Goal: Transaction & Acquisition: Obtain resource

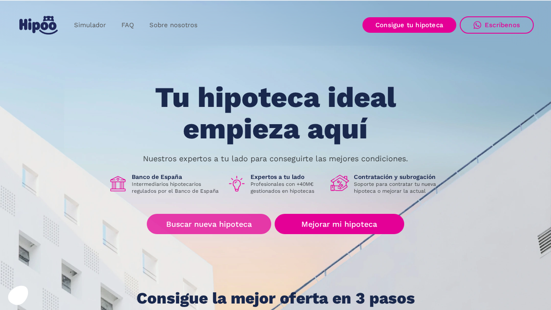
click at [213, 222] on link "Buscar nueva hipoteca" at bounding box center [209, 224] width 124 height 20
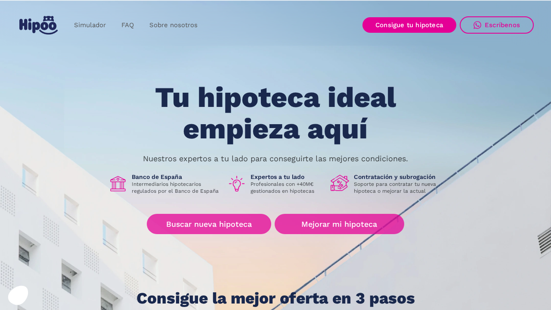
click at [319, 225] on link "Mejorar mi hipoteca" at bounding box center [340, 224] width 130 height 20
click at [185, 227] on link "Buscar nueva hipoteca" at bounding box center [209, 224] width 124 height 20
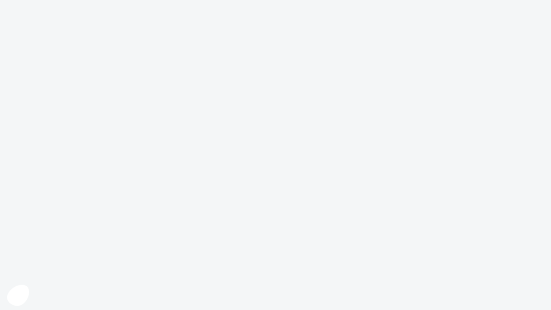
click at [18, 294] on icon at bounding box center [18, 295] width 22 height 21
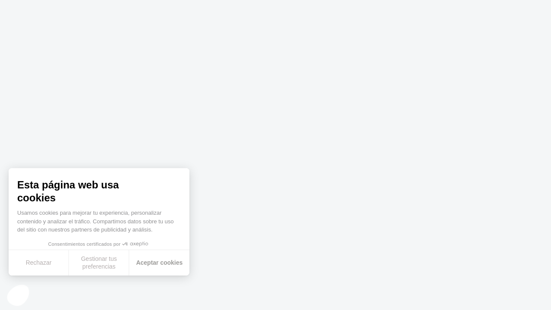
click at [158, 263] on button "Aceptar cookies" at bounding box center [159, 262] width 60 height 25
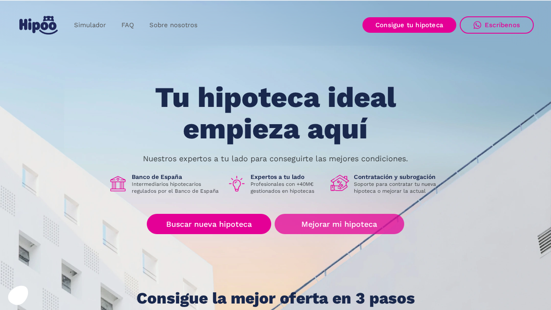
click at [335, 223] on link "Mejorar mi hipoteca" at bounding box center [340, 224] width 130 height 20
